Goal: Transaction & Acquisition: Purchase product/service

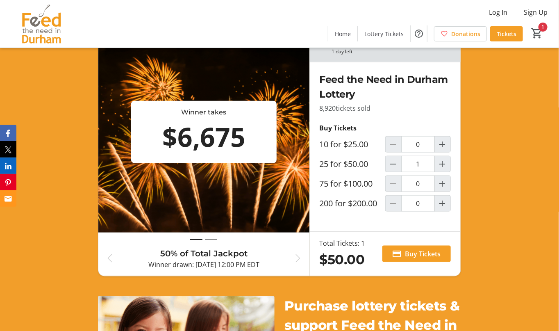
scroll to position [309, 0]
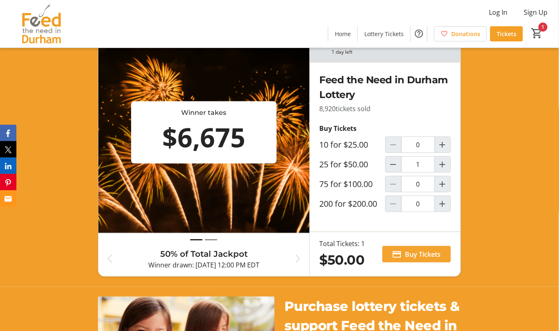
click at [422, 249] on span "Buy Tickets" at bounding box center [423, 254] width 36 height 10
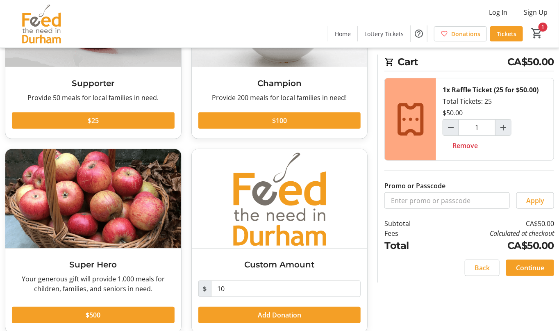
scroll to position [136, 0]
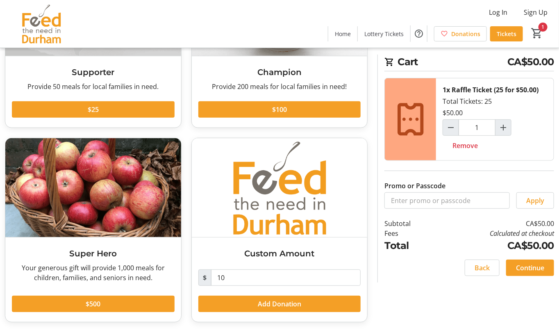
click at [501, 316] on div "Would you like to add a donation? Supporter Provide 50 meals for local families…" at bounding box center [279, 132] width 559 height 400
click at [251, 278] on input "10" at bounding box center [286, 277] width 150 height 16
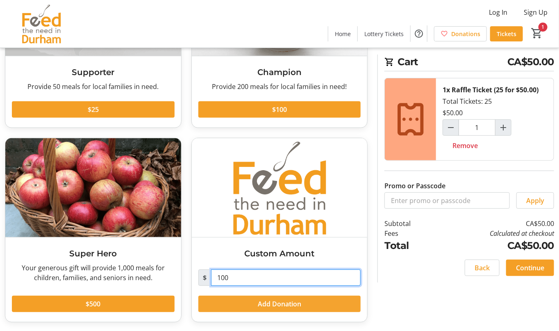
type input "100"
click at [298, 305] on span "Add Donation" at bounding box center [279, 304] width 43 height 10
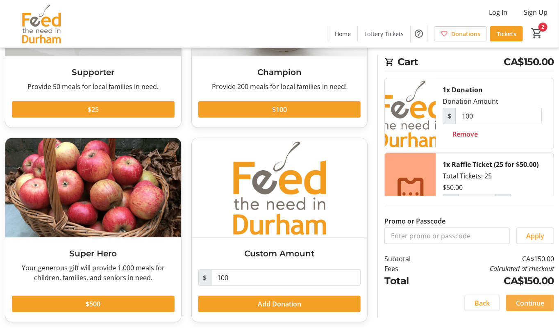
click at [525, 306] on span "Continue" at bounding box center [530, 303] width 28 height 10
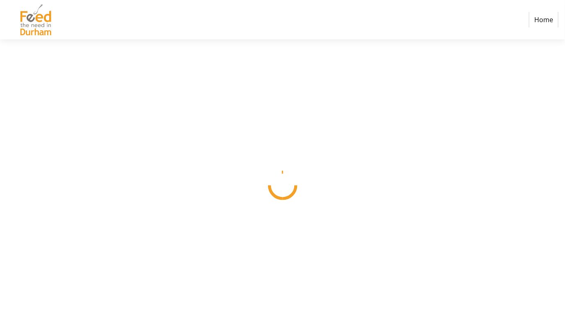
select select "CA"
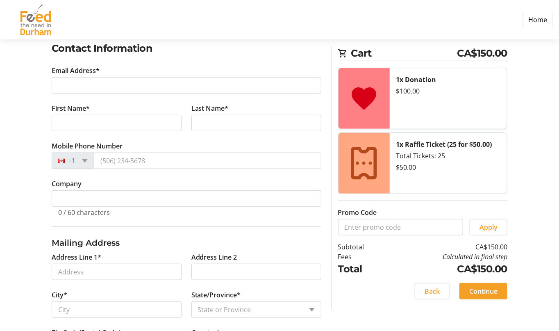
scroll to position [134, 0]
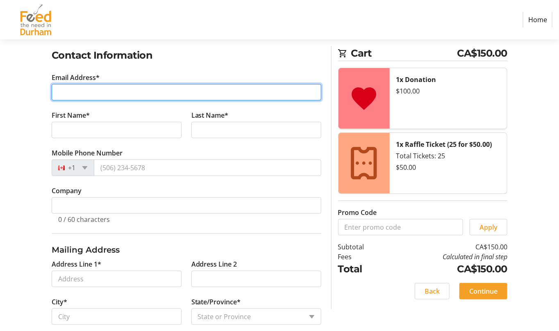
click at [130, 92] on input "Email Address*" at bounding box center [187, 92] width 270 height 16
type input "[EMAIL_ADDRESS][DOMAIN_NAME]"
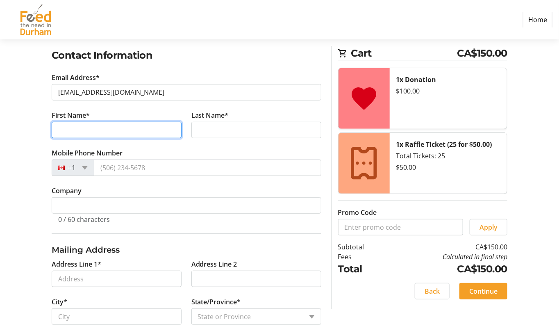
type input "Don & [PERSON_NAME]"
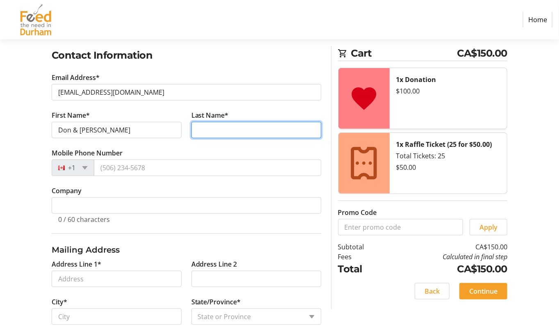
type input "Hickling"
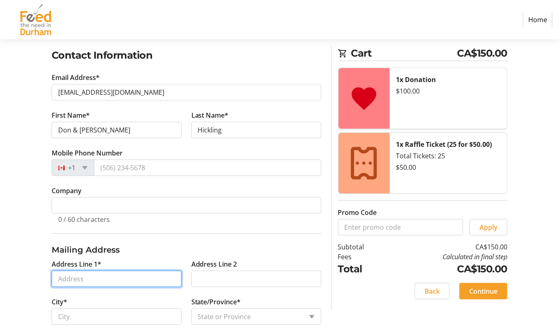
type input "22 Dewbourne Pl"
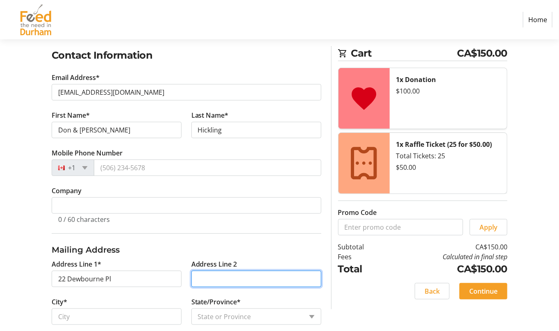
type input "[STREET_ADDRESS]"
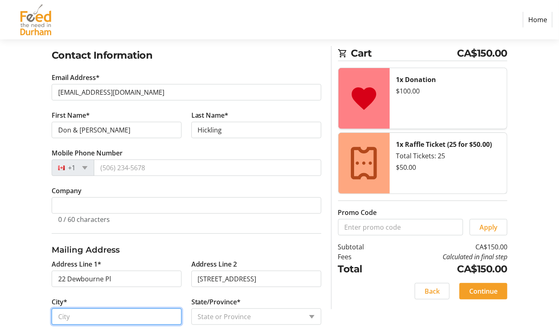
type input "Whitby"
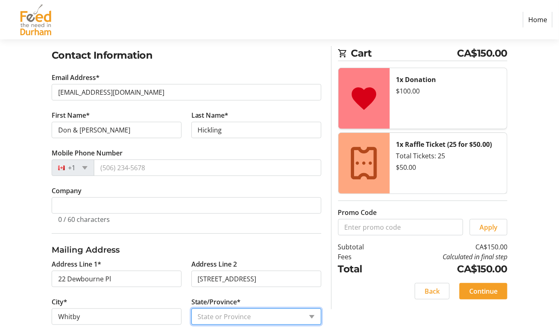
select select "ON"
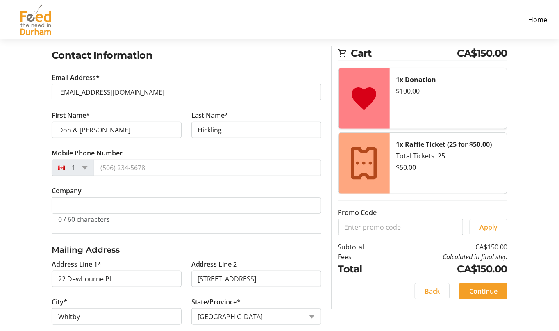
type input "L1R 2E4"
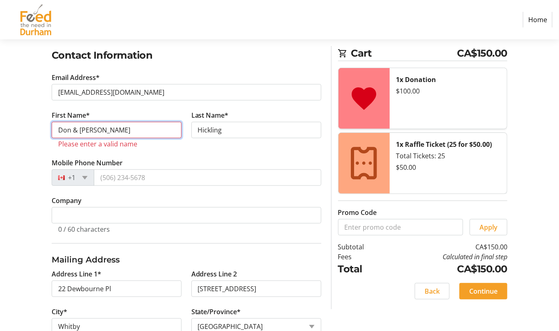
click at [116, 125] on input "Don & [PERSON_NAME]" at bounding box center [117, 130] width 130 height 16
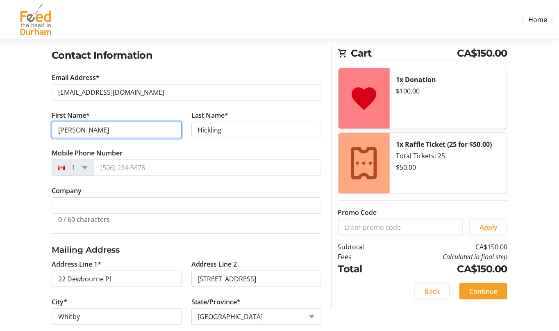
type input "[PERSON_NAME]"
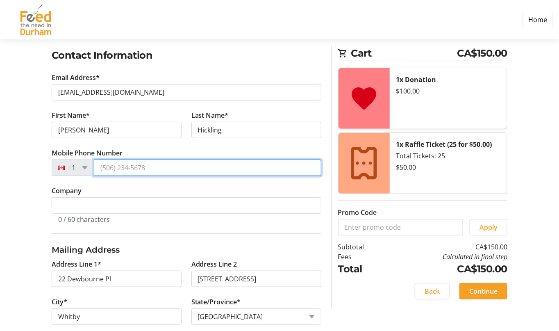
click at [146, 161] on input "Mobile Phone Number" at bounding box center [207, 167] width 227 height 16
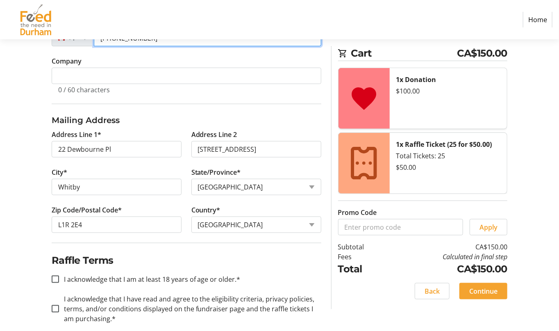
scroll to position [272, 0]
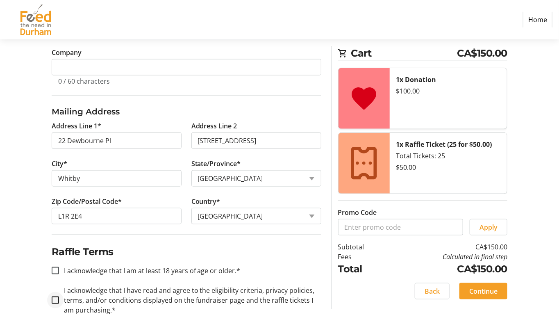
type input "[PHONE_NUMBER]"
click at [55, 299] on input "I acknowledge that I have read and agree to the eligibility criteria, privacy p…" at bounding box center [55, 299] width 7 height 7
checkbox input "true"
click at [60, 270] on div at bounding box center [55, 271] width 20 height 20
checkbox input "true"
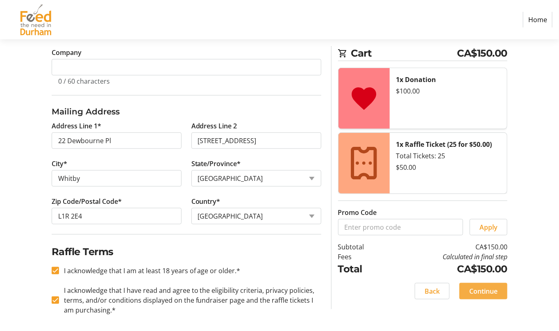
click at [486, 287] on span "Continue" at bounding box center [483, 291] width 28 height 10
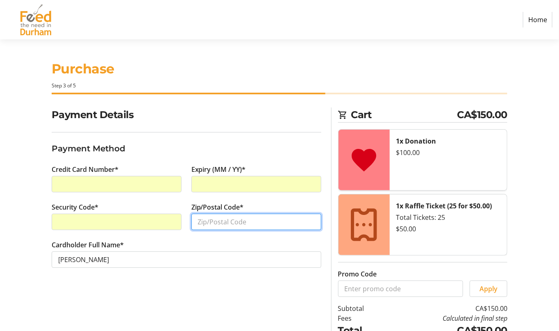
click at [252, 220] on input "Zip/Postal Code*" at bounding box center [256, 222] width 130 height 16
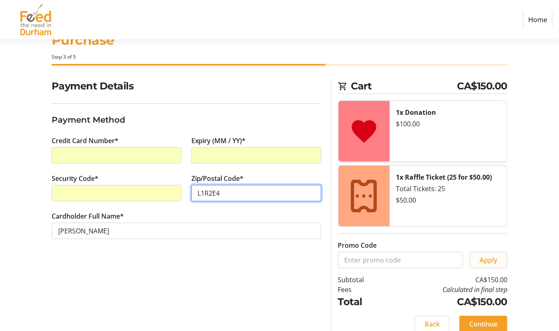
scroll to position [38, 0]
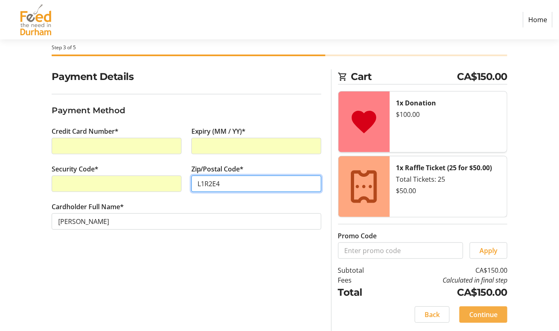
type input "L1R2E4"
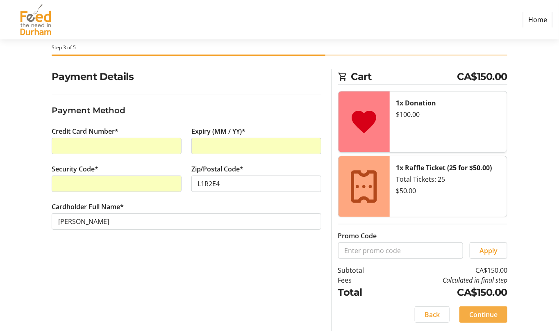
click at [485, 311] on span "Continue" at bounding box center [483, 314] width 28 height 10
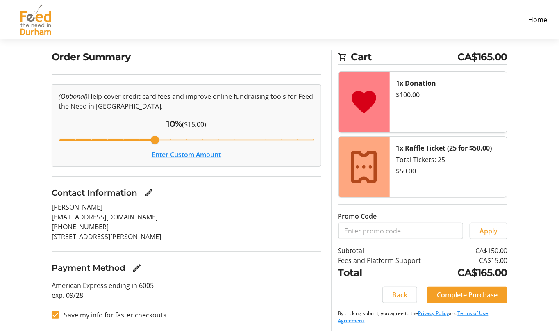
scroll to position [59, 0]
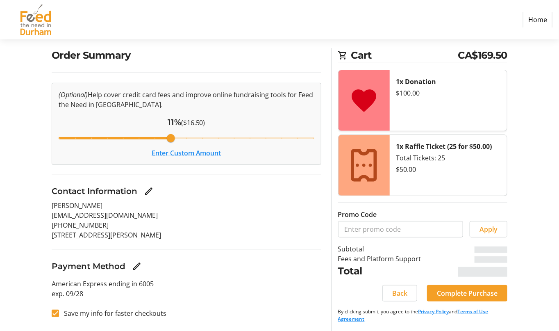
type input "4"
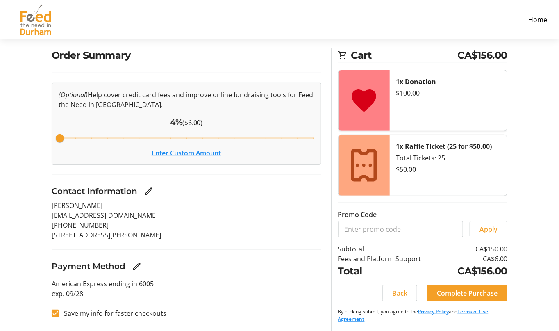
click at [193, 154] on button "Enter Custom Amount" at bounding box center [187, 153] width 70 height 10
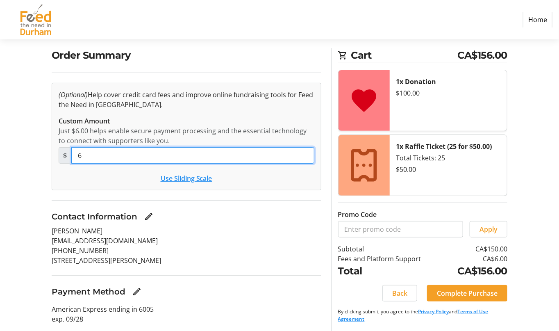
click at [98, 151] on input "6" at bounding box center [192, 155] width 243 height 16
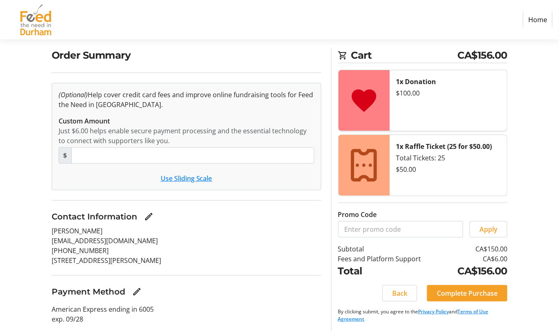
click at [540, 275] on div "Order Summary (Optional) Help cover credit card fees and improve online fundrai…" at bounding box center [279, 200] width 559 height 305
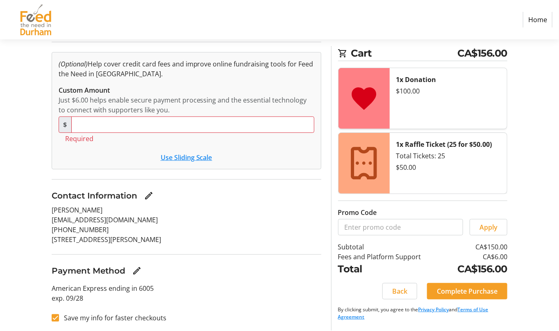
scroll to position [68, 0]
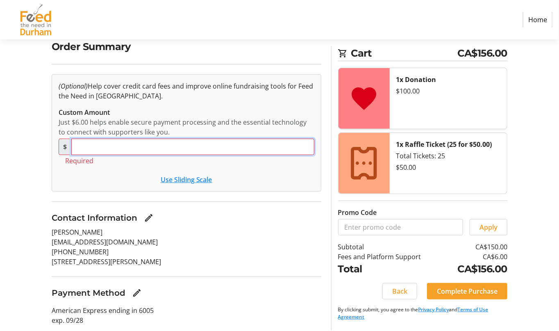
click at [106, 146] on input "Custom Amount" at bounding box center [192, 147] width 243 height 16
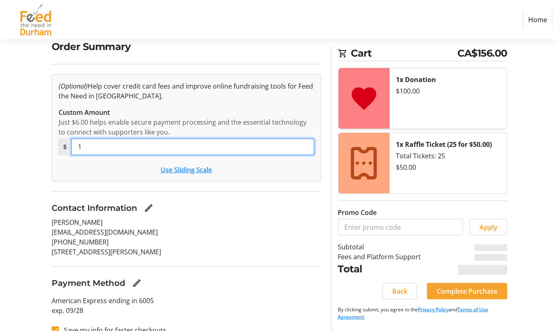
type input "10"
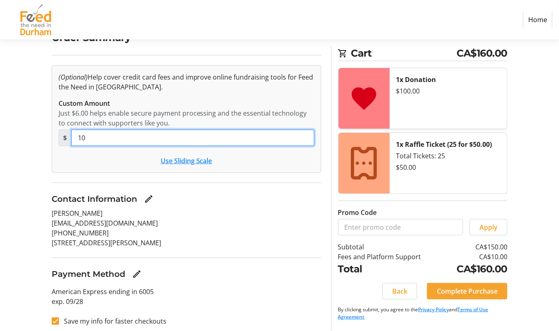
scroll to position [80, 0]
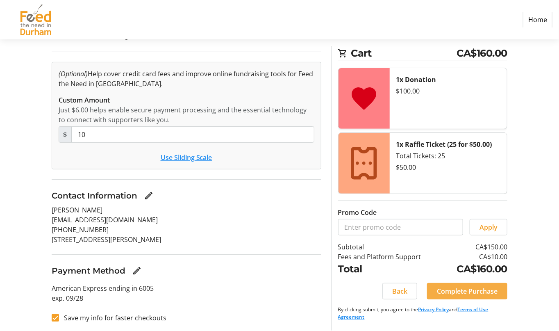
click at [482, 289] on span "Complete Purchase" at bounding box center [467, 291] width 61 height 10
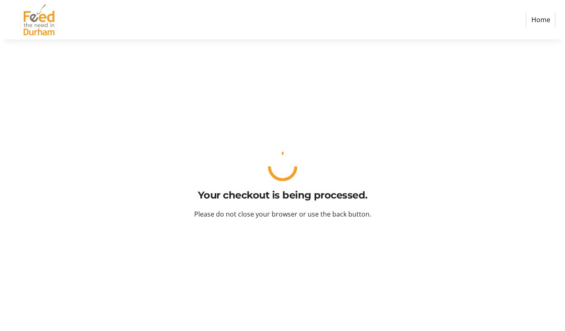
scroll to position [0, 0]
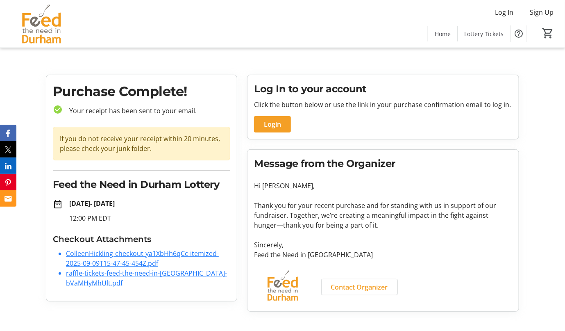
click at [90, 276] on link "raffle-tickets-feed-the-need-in-[GEOGRAPHIC_DATA]-bVaMHyMhUlt.pdf" at bounding box center [146, 277] width 161 height 19
